Goal: Transaction & Acquisition: Purchase product/service

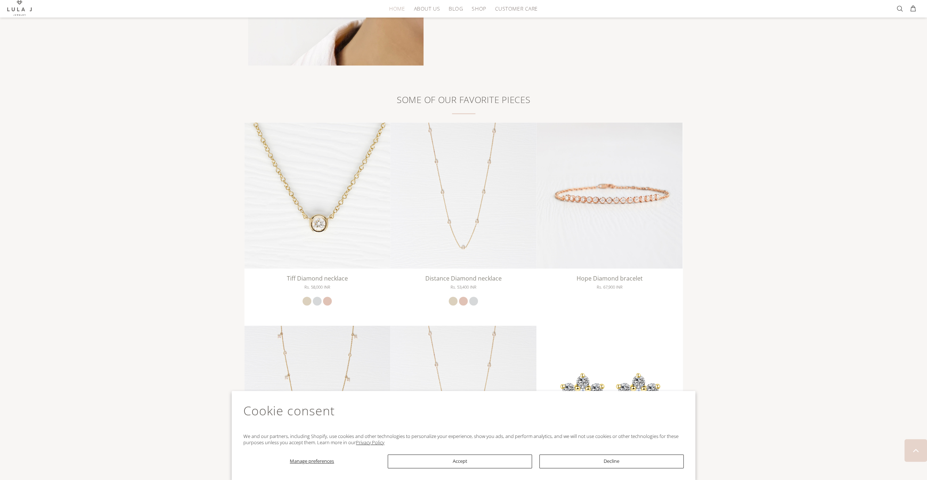
scroll to position [1315, 0]
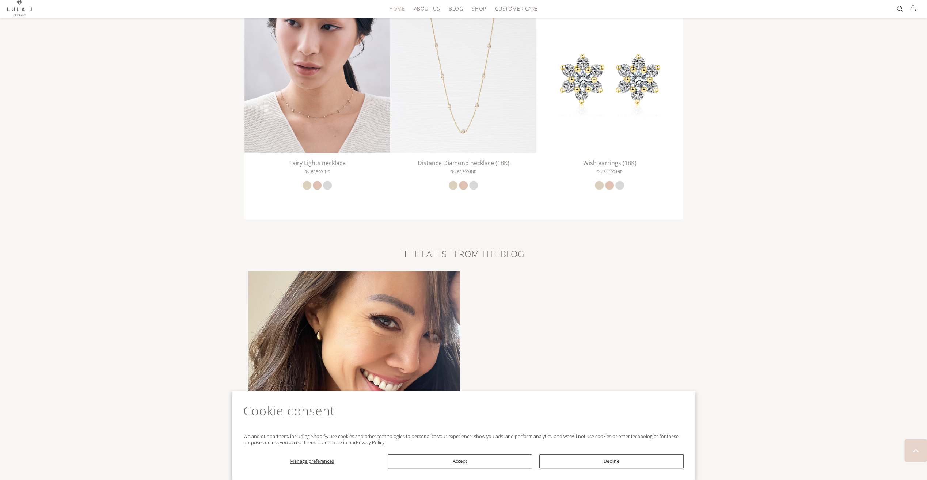
click at [352, 112] on img at bounding box center [317, 80] width 146 height 146
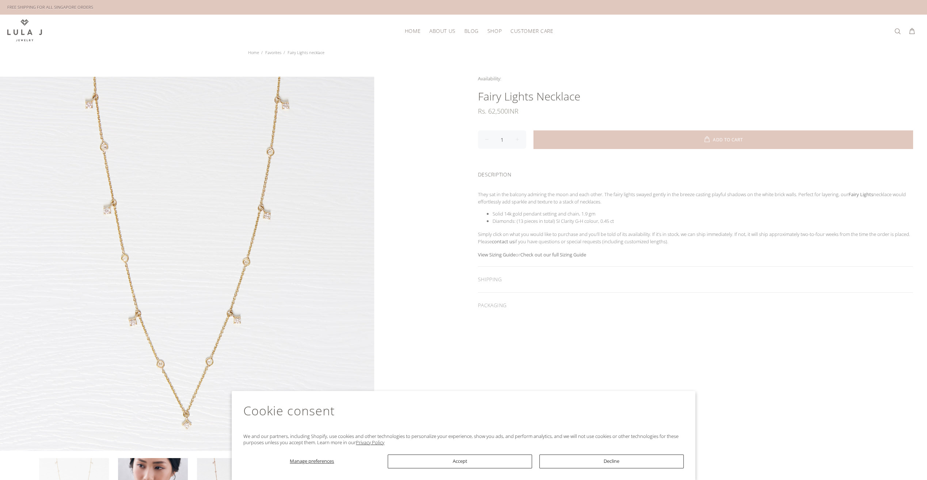
click at [570, 91] on h1 "Fairy Lights necklace" at bounding box center [695, 96] width 435 height 15
click at [550, 98] on h1 "Fairy Lights necklace" at bounding box center [695, 96] width 435 height 15
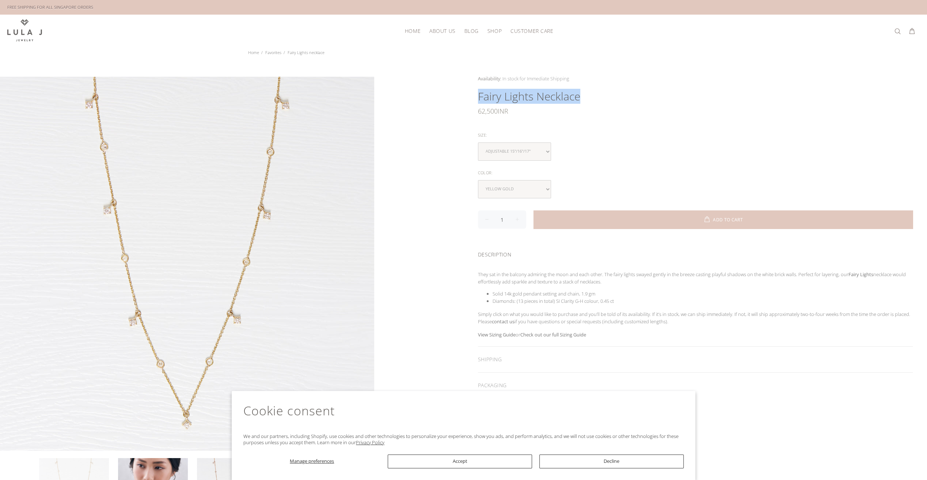
click at [550, 98] on h1 "Fairy Lights necklace" at bounding box center [695, 96] width 435 height 15
drag, startPoint x: 550, startPoint y: 98, endPoint x: 584, endPoint y: 167, distance: 76.9
drag, startPoint x: 584, startPoint y: 167, endPoint x: 500, endPoint y: 169, distance: 83.7
drag, startPoint x: 500, startPoint y: 169, endPoint x: 479, endPoint y: 176, distance: 22.1
click at [479, 176] on div "Color: yellow gold rose gold white gold" at bounding box center [695, 183] width 435 height 30
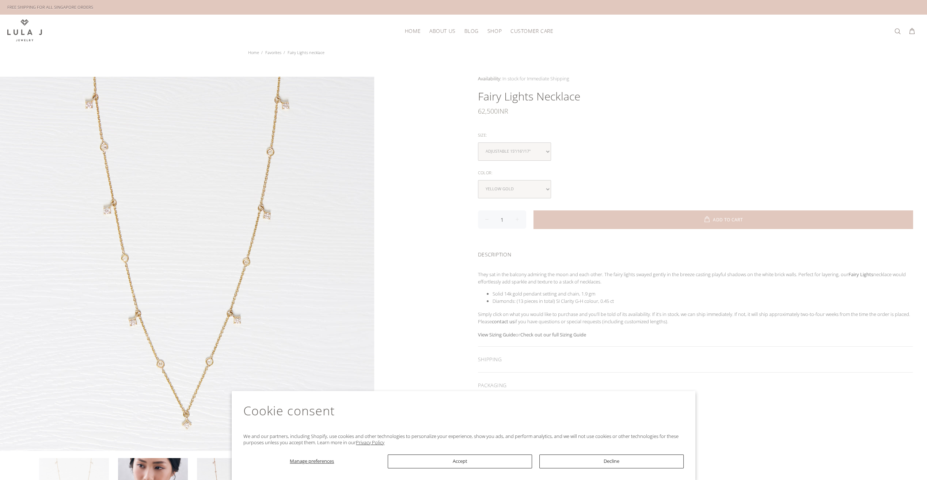
drag, startPoint x: 479, startPoint y: 176, endPoint x: 519, endPoint y: 198, distance: 45.9
click at [519, 198] on div "Availability: In stock for Immediate Shipping Many In stock for Immediate Shipp…" at bounding box center [694, 236] width 463 height 323
click at [520, 193] on select "yellow gold rose gold white gold" at bounding box center [514, 189] width 73 height 18
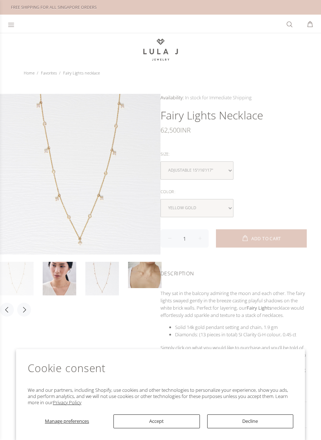
click at [271, 134] on div "62,500 INR" at bounding box center [234, 130] width 146 height 15
